Goal: Ask a question: Seek information or help from site administrators or community

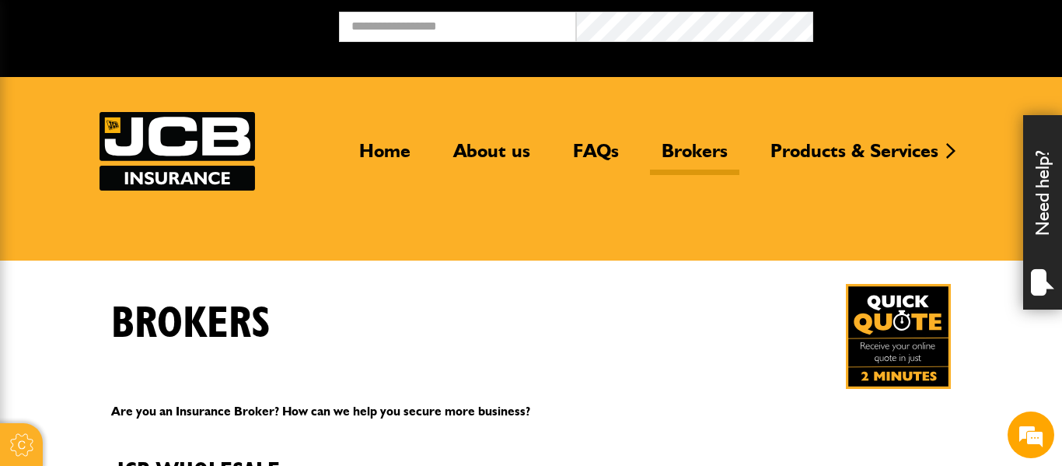
scroll to position [759, 0]
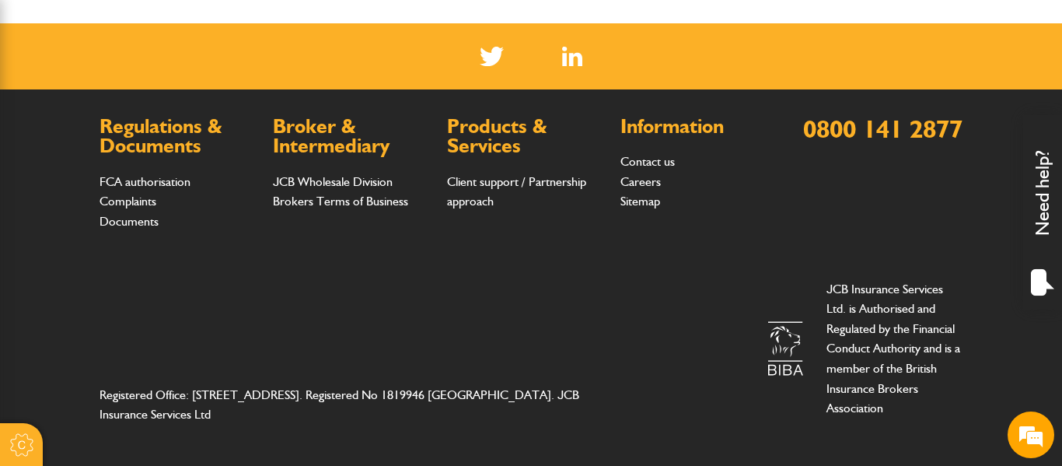
click at [1044, 205] on div "Need help?" at bounding box center [1042, 212] width 39 height 194
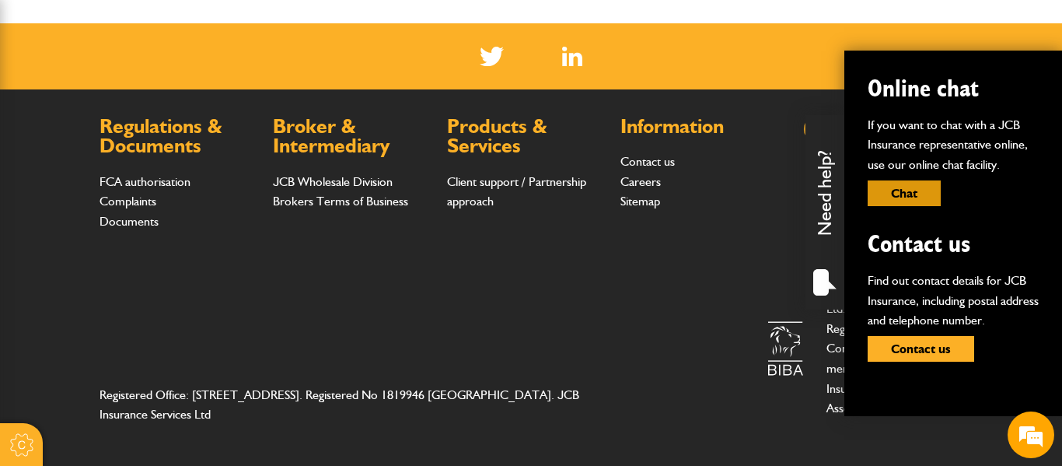
click at [883, 198] on button "Chat" at bounding box center [904, 193] width 73 height 26
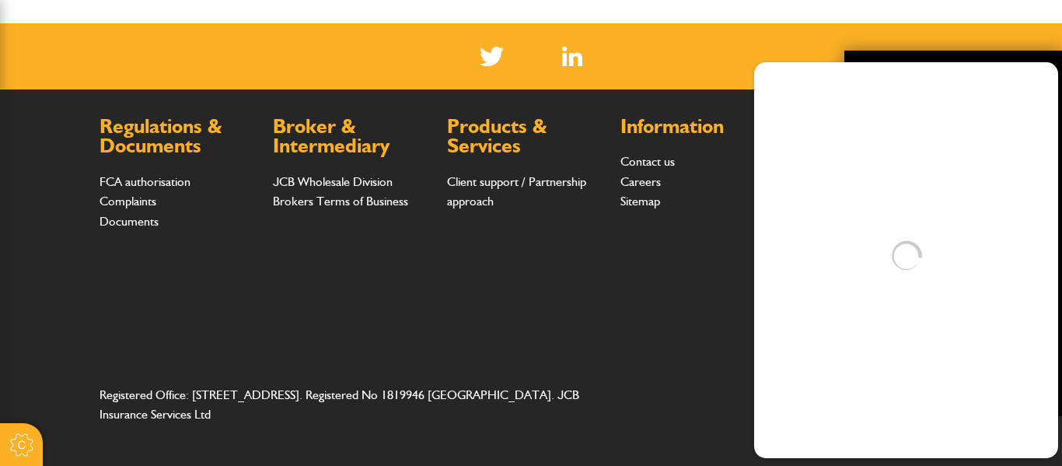
scroll to position [0, 0]
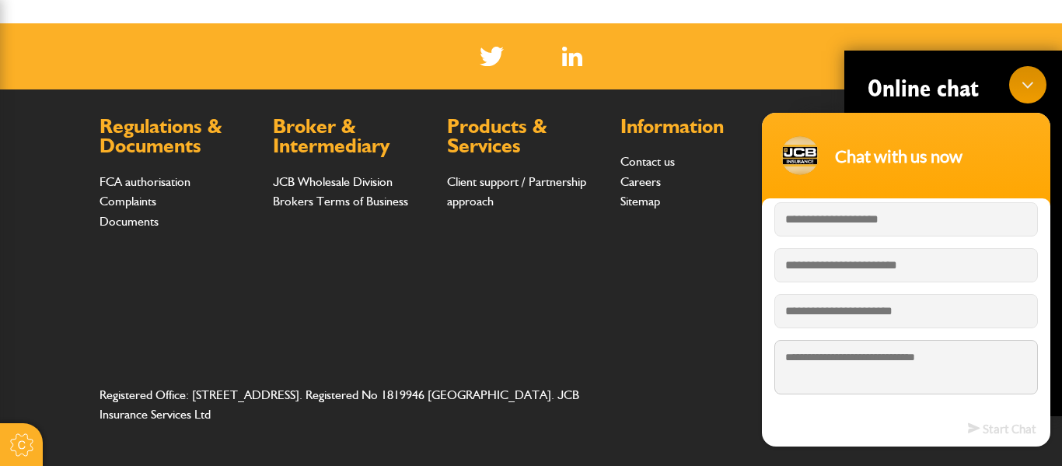
click at [922, 378] on textarea "Type your message and hit 'Enter'" at bounding box center [906, 366] width 264 height 54
type textarea "********"
click at [1014, 418] on em "Start Chat" at bounding box center [1002, 427] width 68 height 21
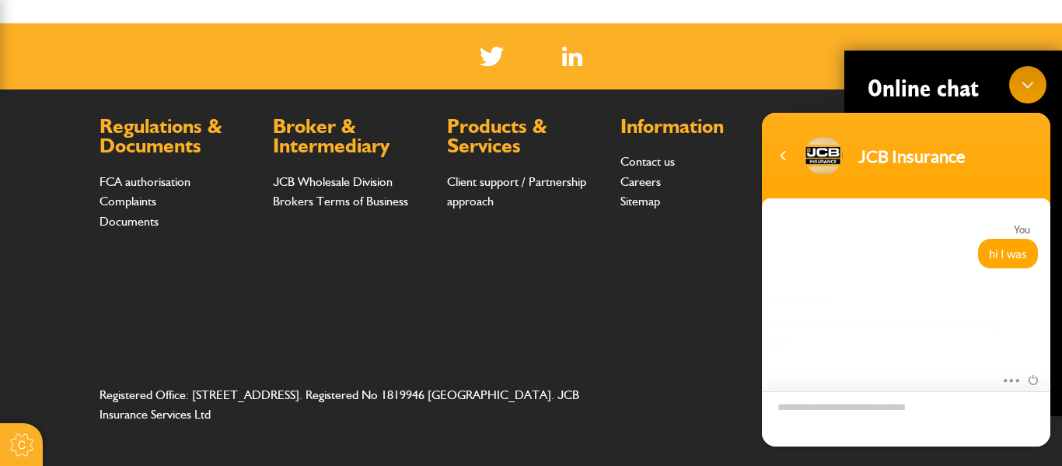
scroll to position [302, 0]
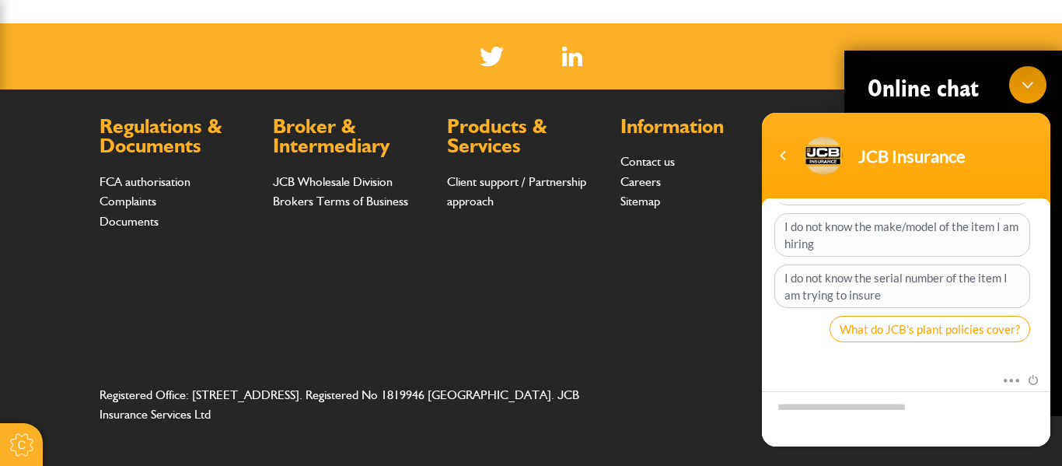
click at [900, 338] on span "What do JCB's plant policies cover?" at bounding box center [930, 328] width 201 height 26
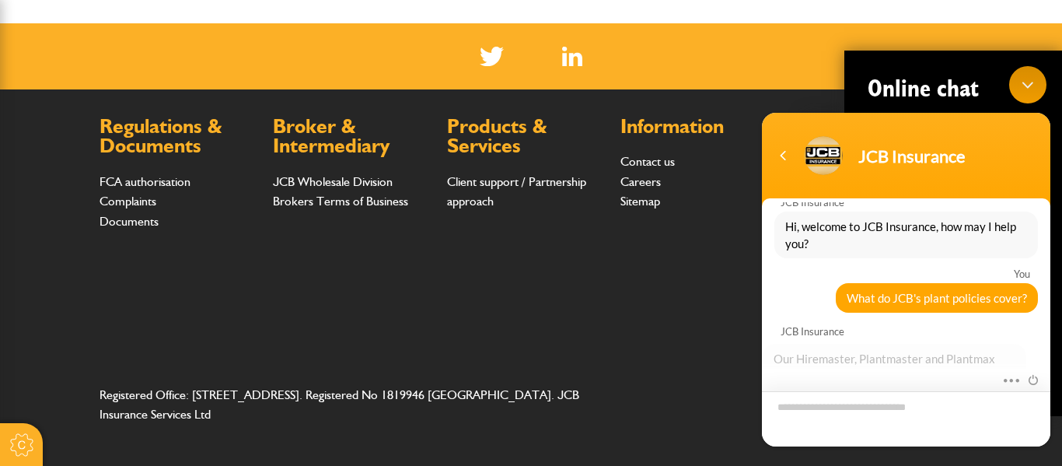
scroll to position [315, 0]
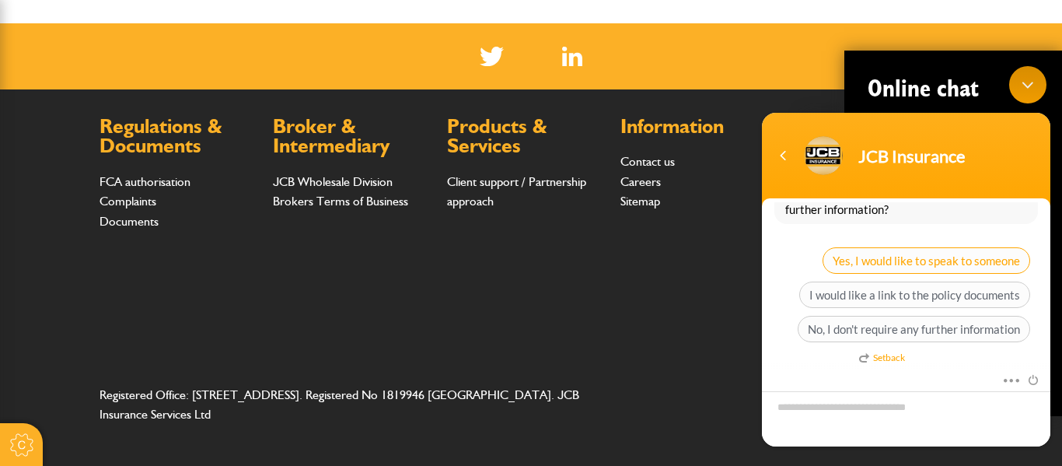
click at [871, 248] on span "Yes, I would like to speak to someone" at bounding box center [927, 259] width 208 height 26
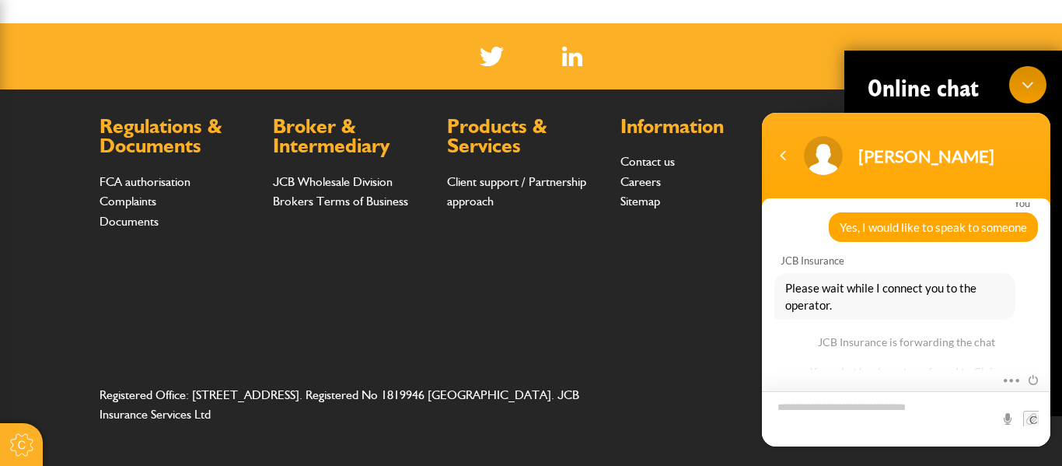
scroll to position [381, 0]
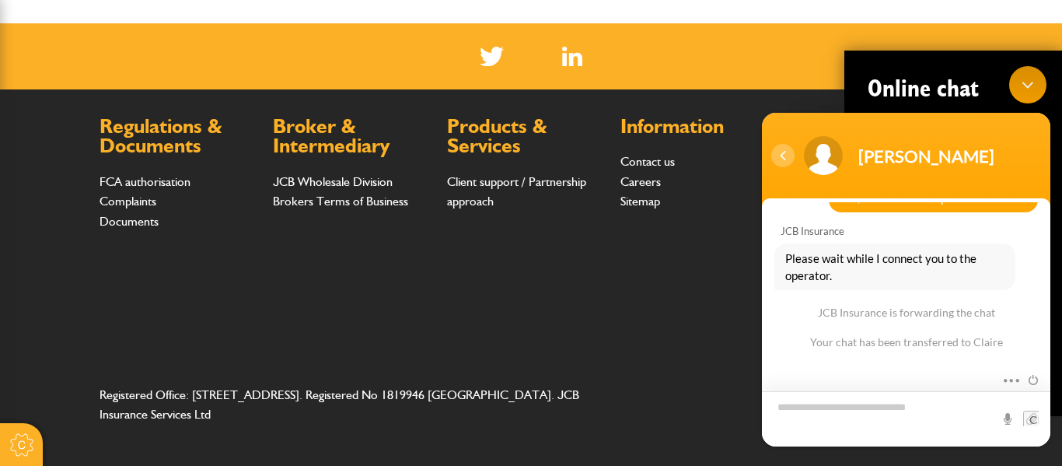
click at [781, 153] on div "Navigation go back" at bounding box center [782, 154] width 23 height 23
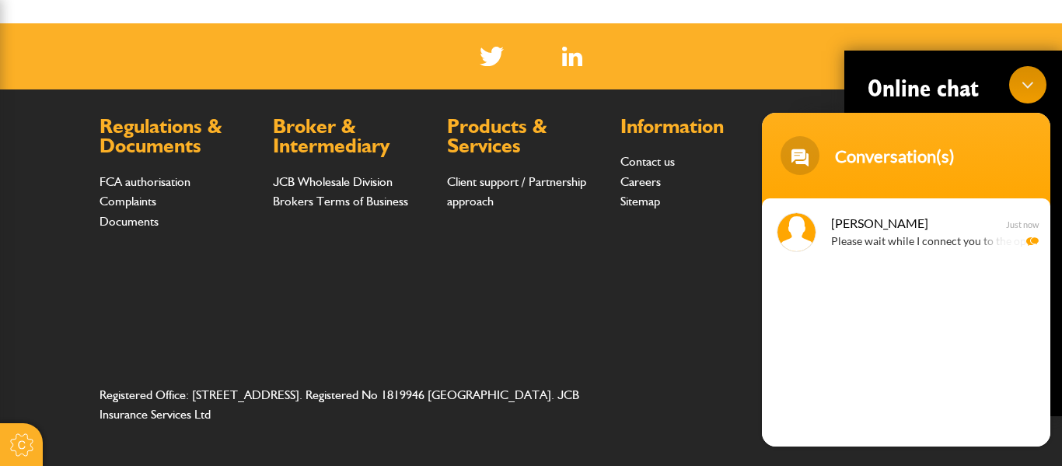
click at [781, 152] on span at bounding box center [800, 154] width 39 height 39
click at [721, 152] on li "Contact us" at bounding box center [700, 162] width 158 height 20
click at [1028, 79] on div "Minimize live chat window" at bounding box center [1027, 83] width 37 height 37
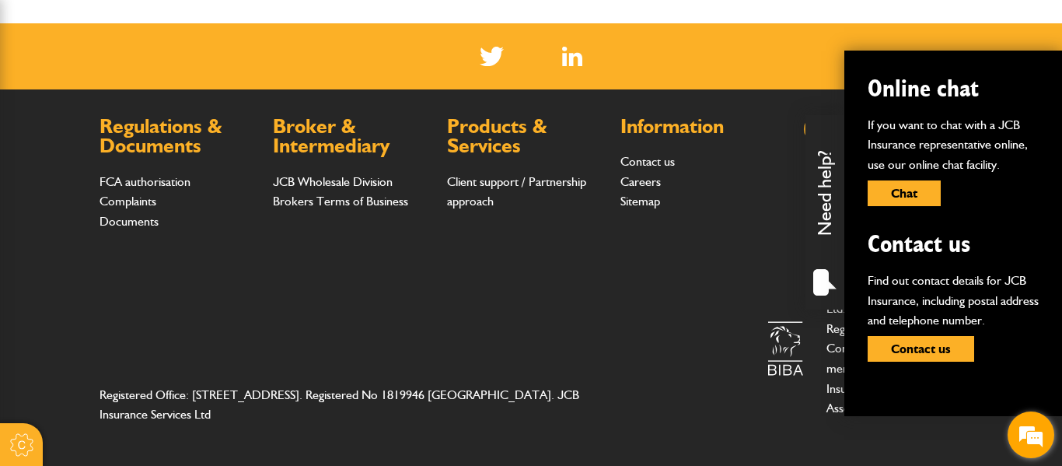
click at [1047, 435] on em at bounding box center [1031, 435] width 42 height 42
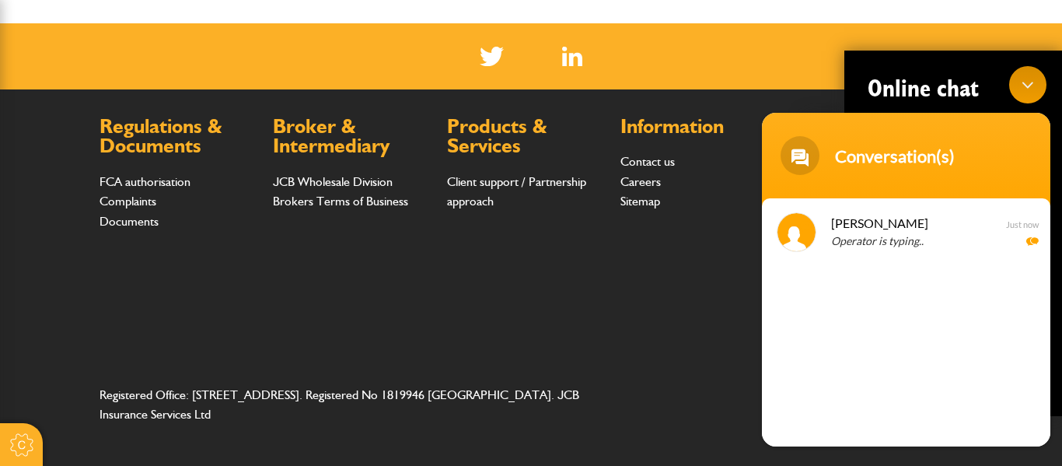
click at [1016, 83] on div "Minimize live chat window" at bounding box center [1027, 83] width 37 height 37
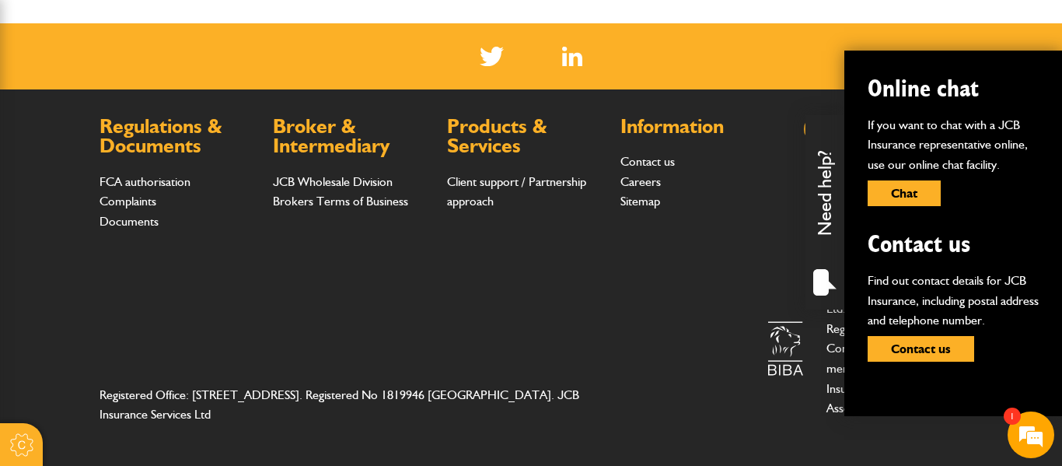
click at [19, 444] on div at bounding box center [21, 444] width 43 height 43
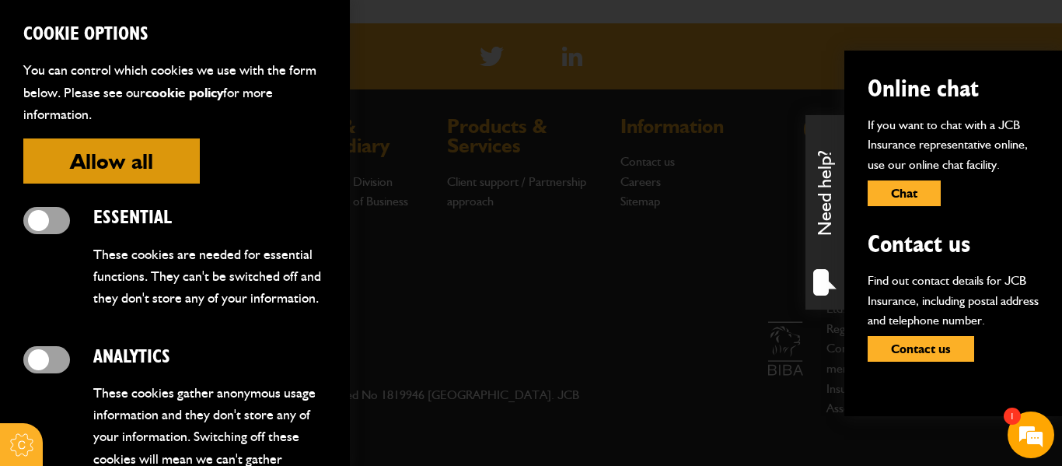
click at [16, 440] on div at bounding box center [21, 444] width 43 height 43
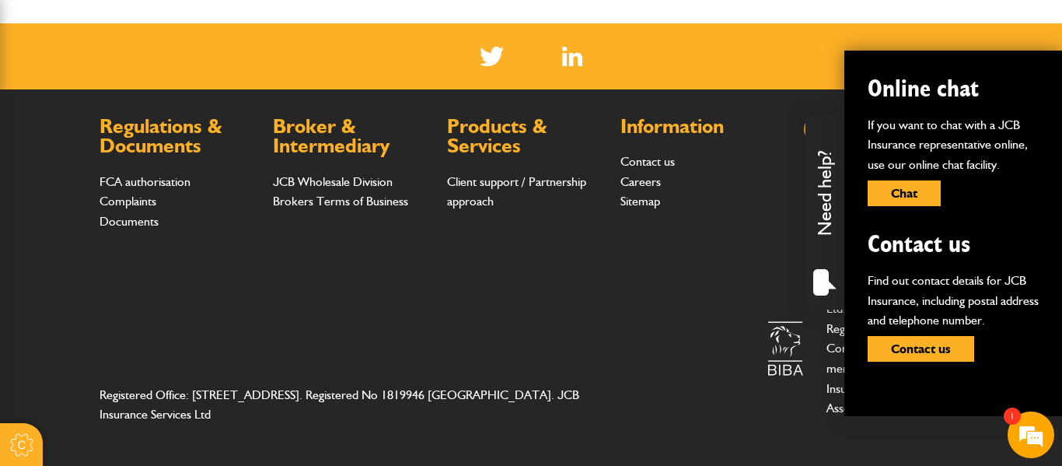
click at [14, 436] on div at bounding box center [21, 444] width 43 height 43
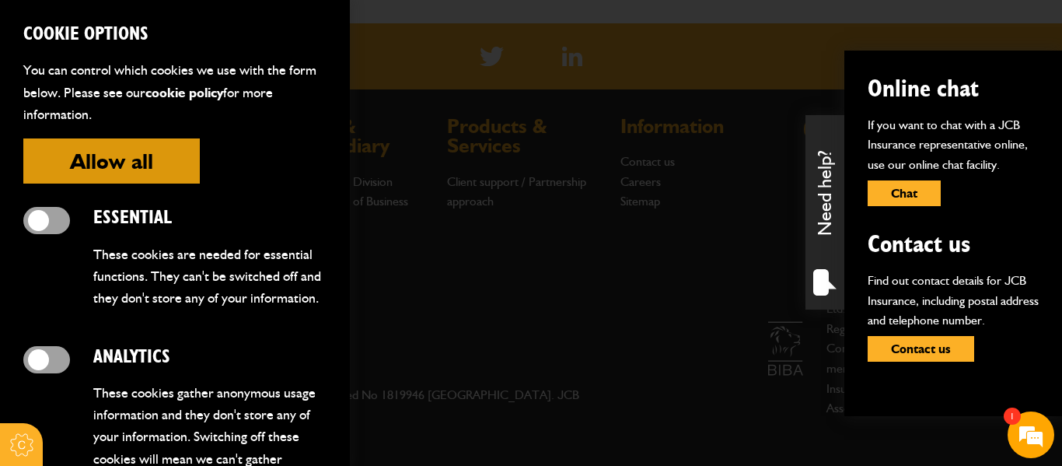
click at [579, 218] on div at bounding box center [531, 233] width 1062 height 466
click at [579, 213] on div at bounding box center [531, 233] width 1062 height 466
click at [627, 307] on div at bounding box center [531, 233] width 1062 height 466
click at [5, 430] on div at bounding box center [21, 444] width 43 height 43
